Goal: Check status: Check status

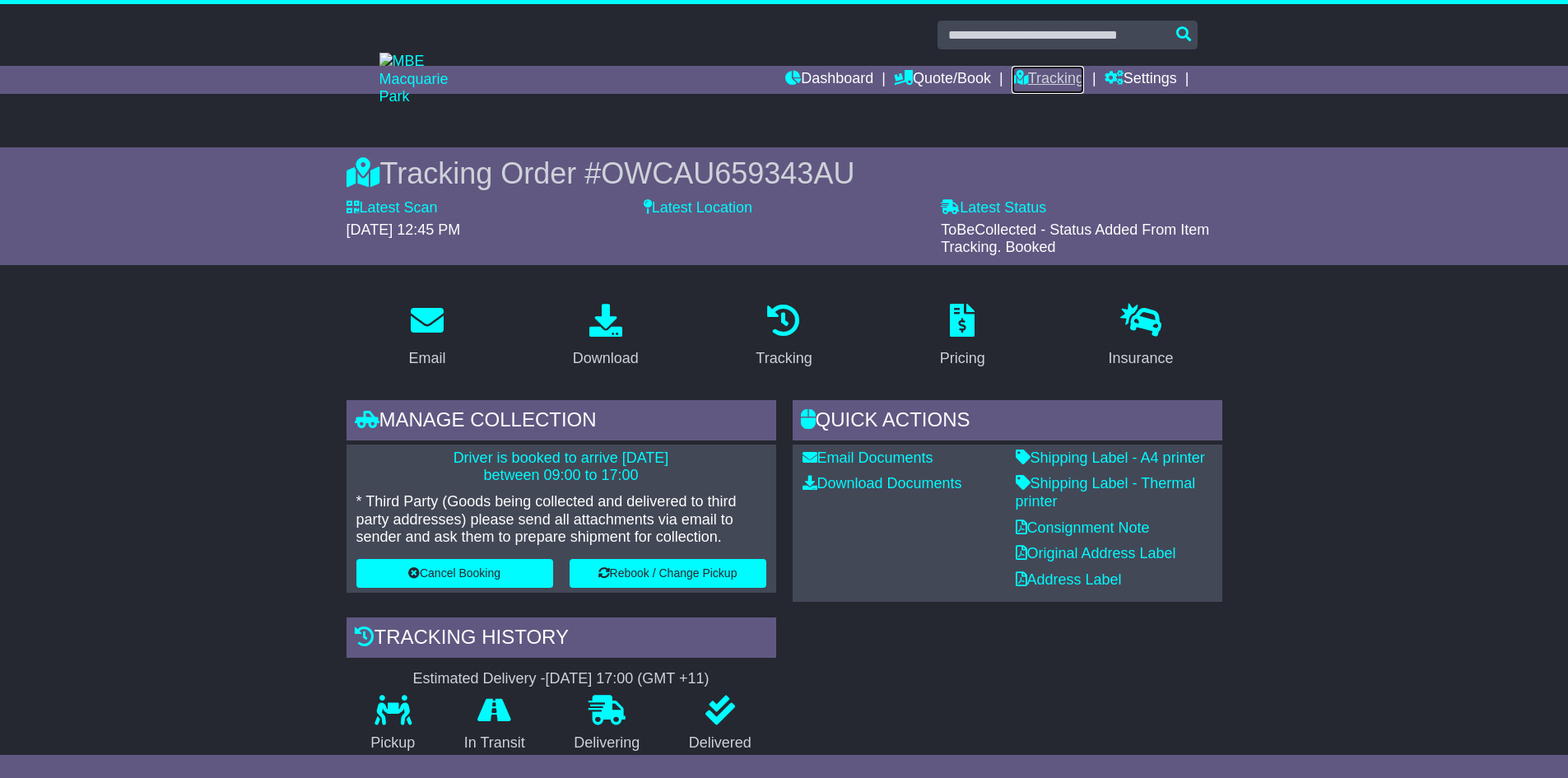
click at [1030, 77] on link "Tracking" at bounding box center [1047, 79] width 73 height 28
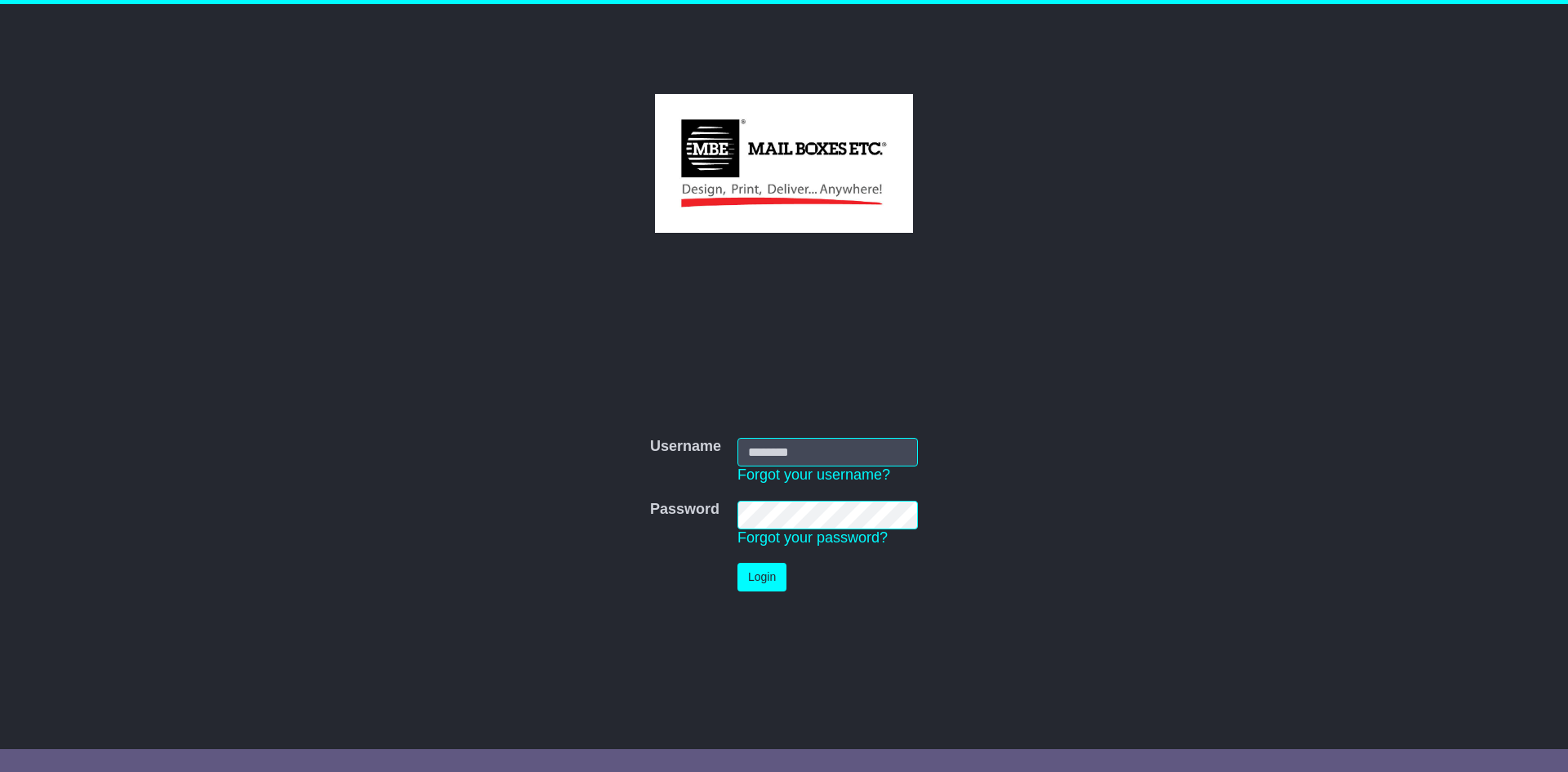
type input "**********"
click at [754, 561] on td "Login" at bounding box center [827, 576] width 196 height 45
click at [754, 589] on button "Login" at bounding box center [762, 577] width 49 height 29
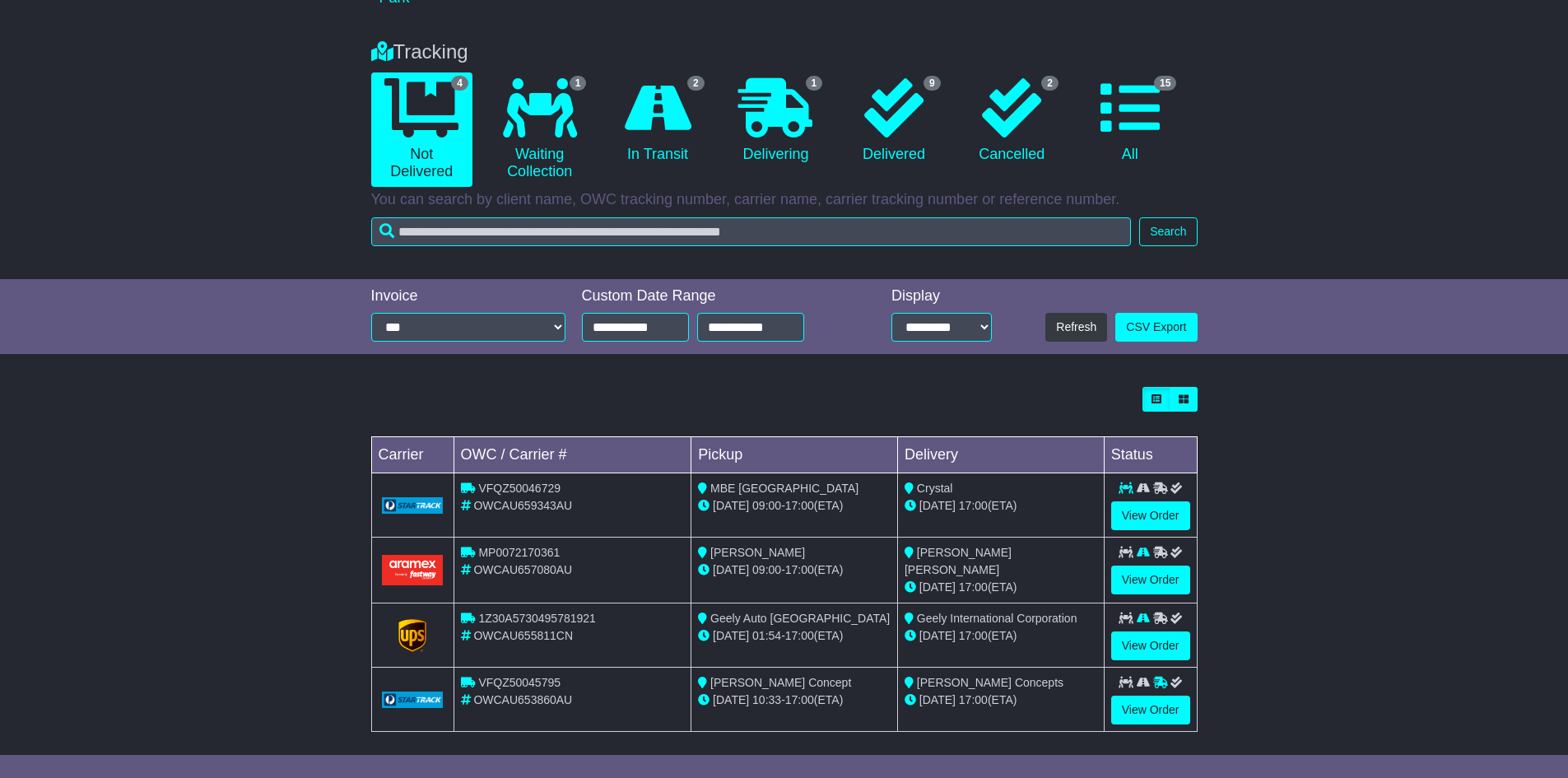
scroll to position [109, 0]
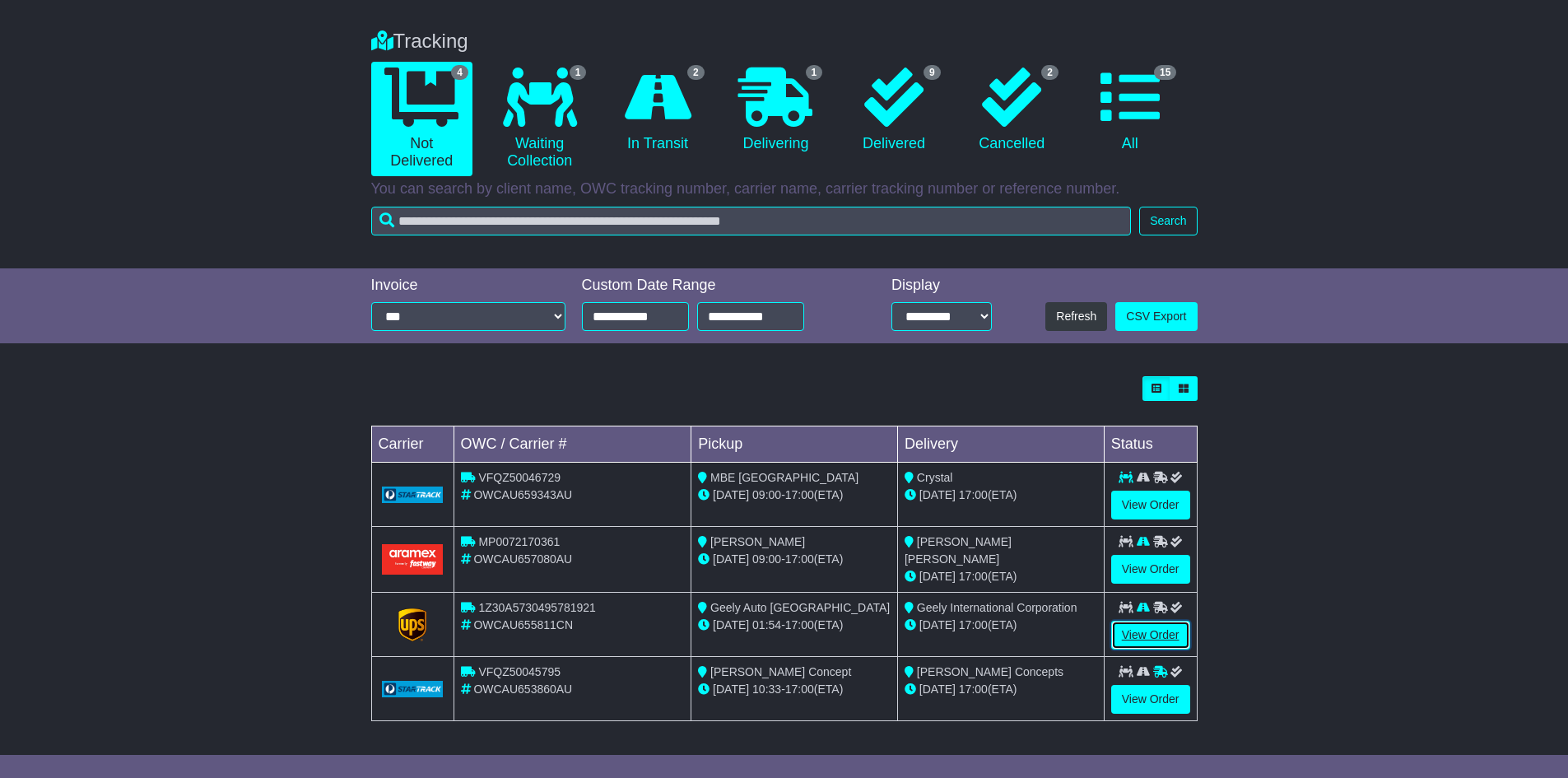
click at [1149, 634] on link "View Order" at bounding box center [1150, 635] width 79 height 29
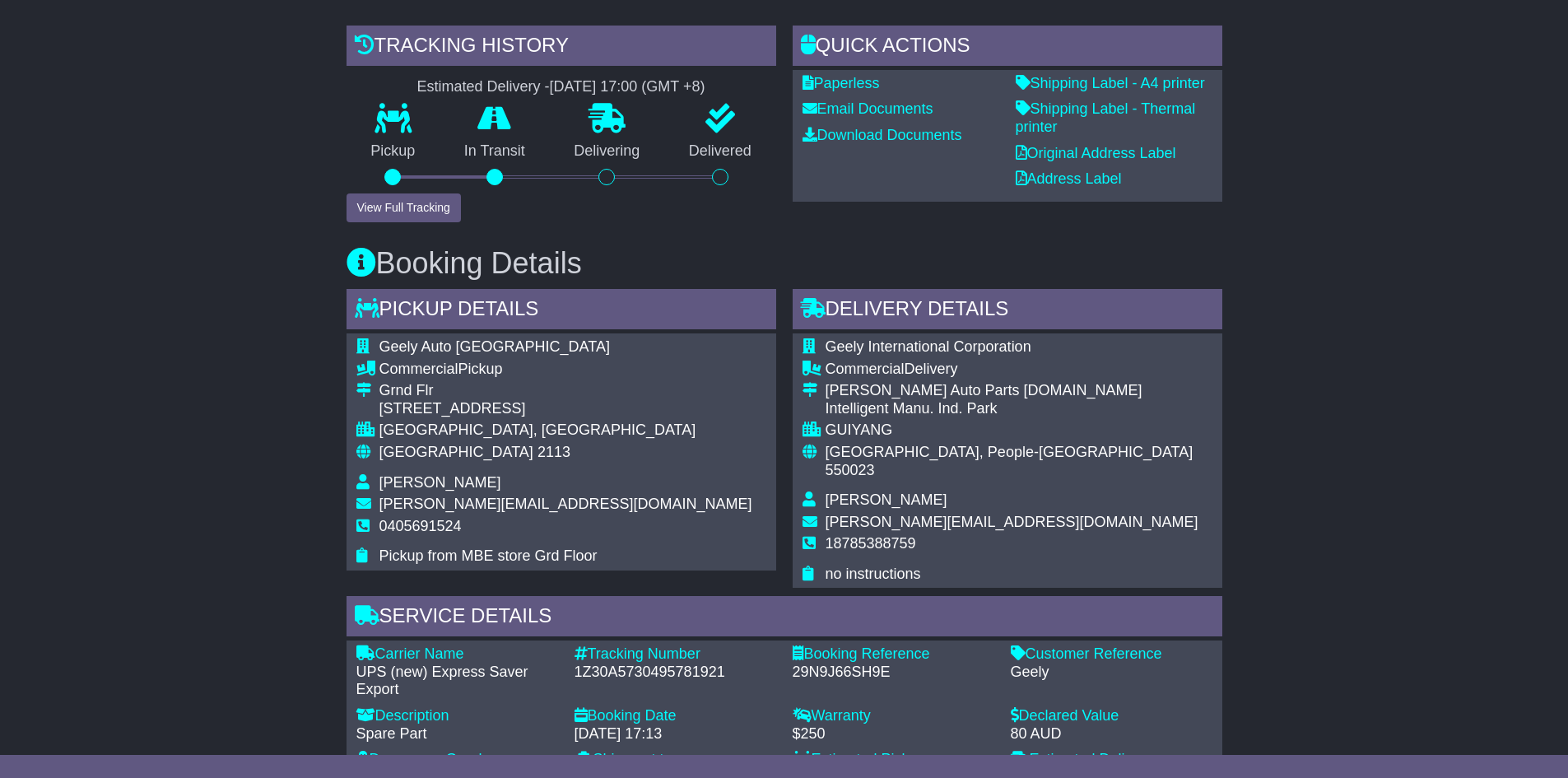
scroll to position [411, 0]
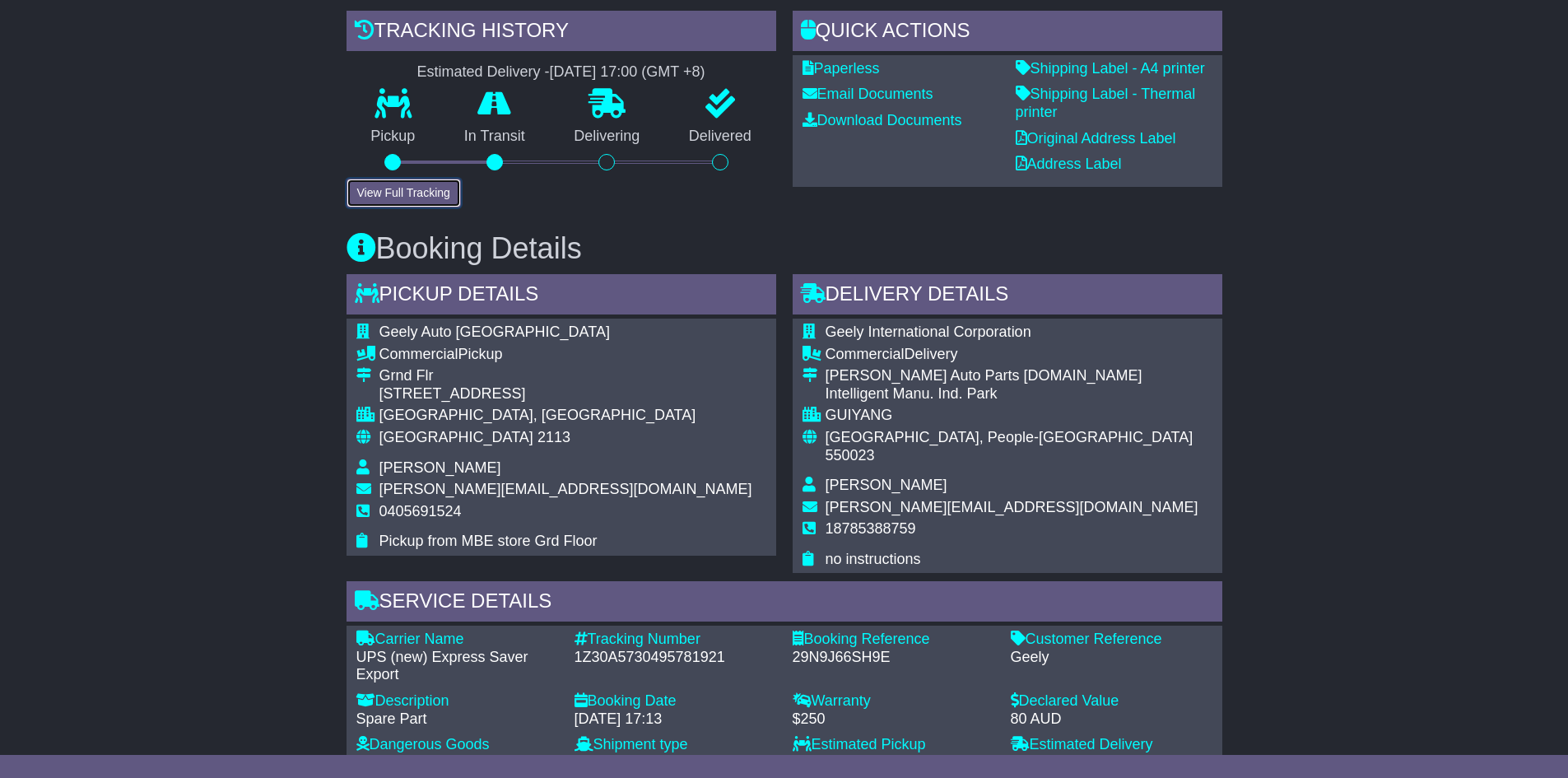
click at [412, 191] on button "View Full Tracking" at bounding box center [404, 193] width 114 height 29
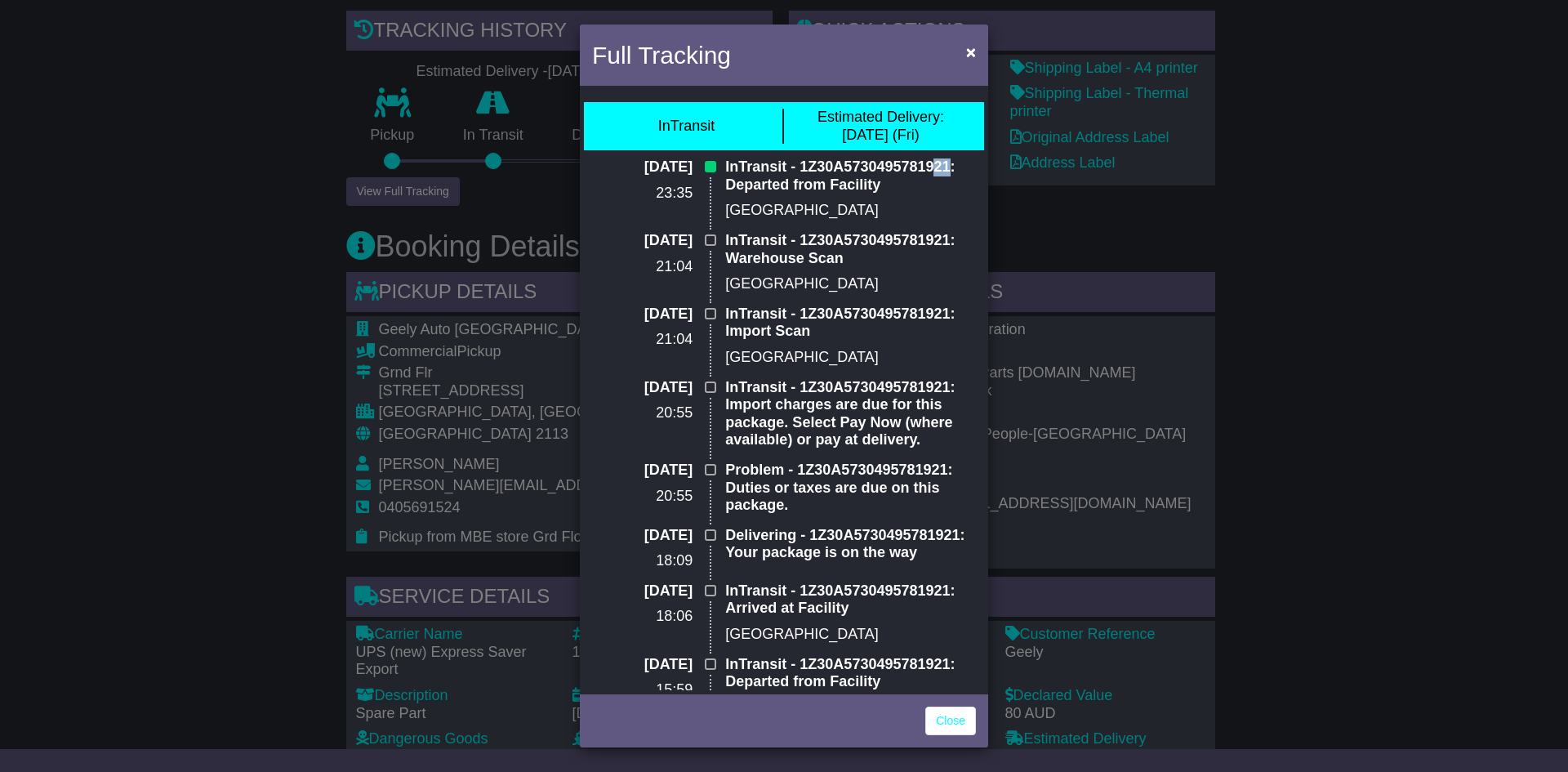
drag, startPoint x: 947, startPoint y: 168, endPoint x: 931, endPoint y: 170, distance: 16.1
click at [931, 170] on p "InTransit - 1Z30A5730495781921: Departed from Facility" at bounding box center [851, 175] width 251 height 35
click at [1084, 402] on div "Full Tracking × InTransit Estimated Delivery: 17 Oct (Fri) 14 Oct 2025 23:35 In…" at bounding box center [784, 386] width 1568 height 772
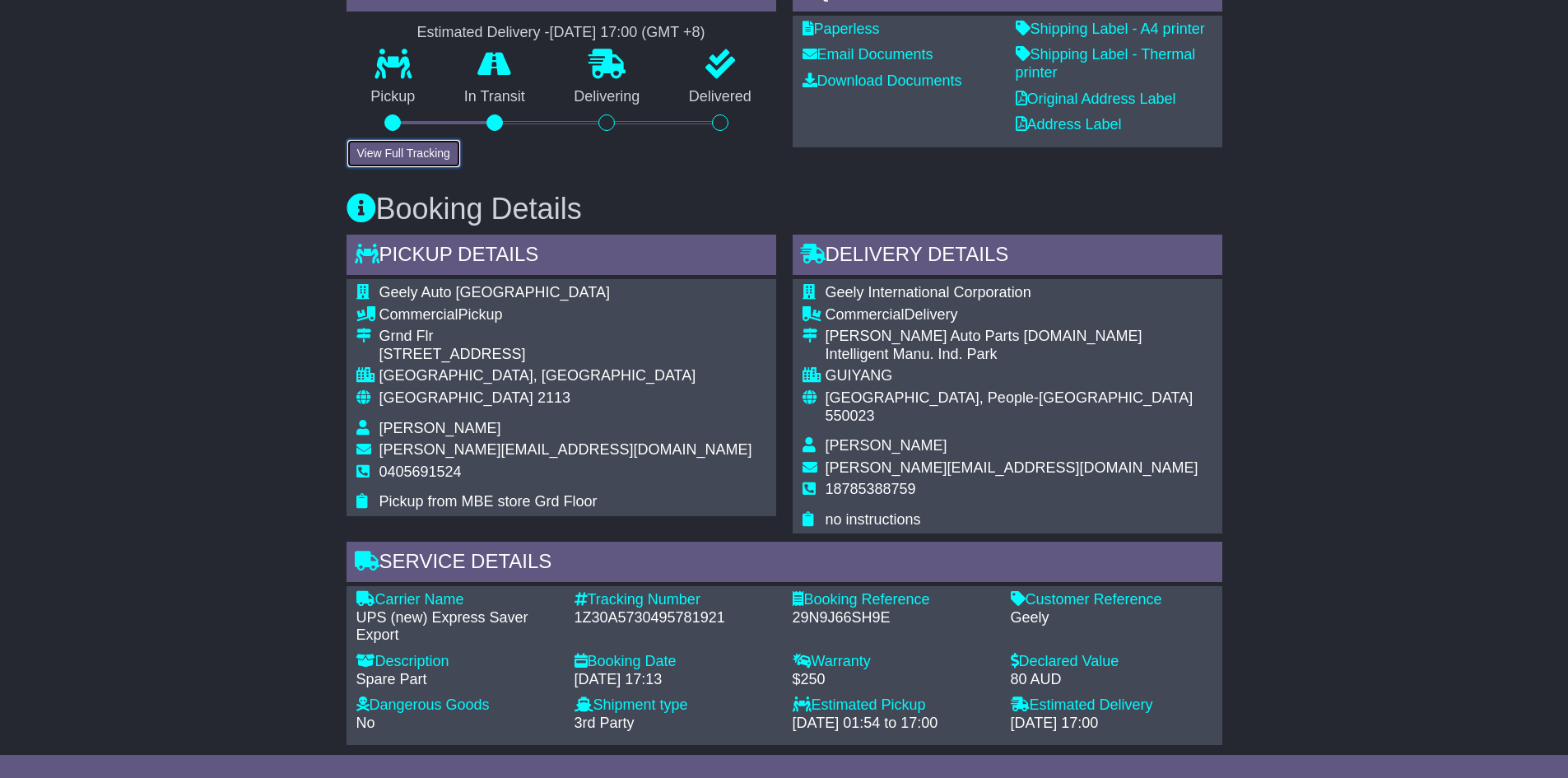
scroll to position [576, 0]
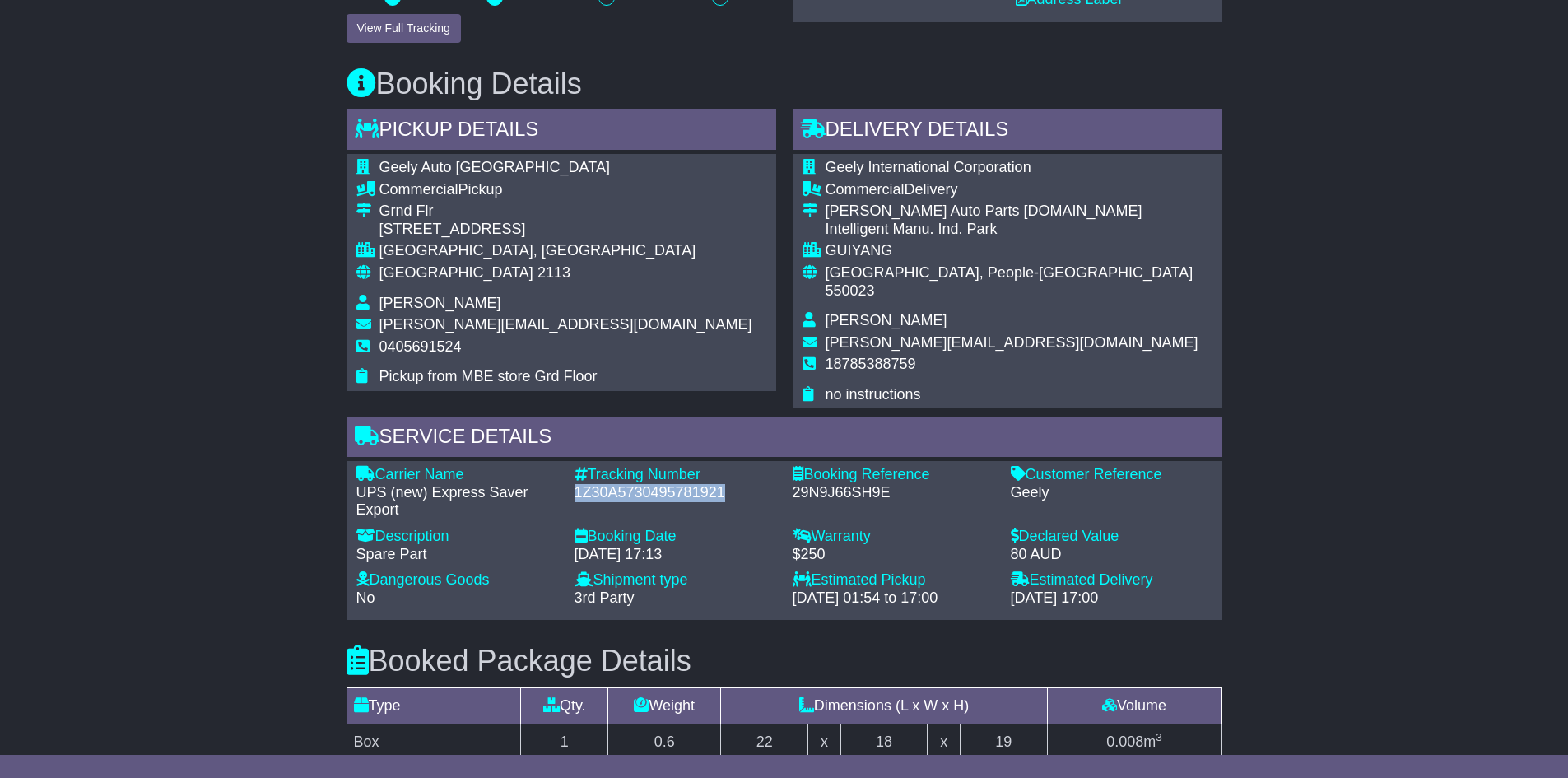
drag, startPoint x: 737, startPoint y: 476, endPoint x: 572, endPoint y: 473, distance: 165.0
click at [572, 473] on div "Tracking Number - 1Z30A5730495781921" at bounding box center [676, 492] width 218 height 54
copy div "1Z30A5730495781921"
